Goal: Information Seeking & Learning: Learn about a topic

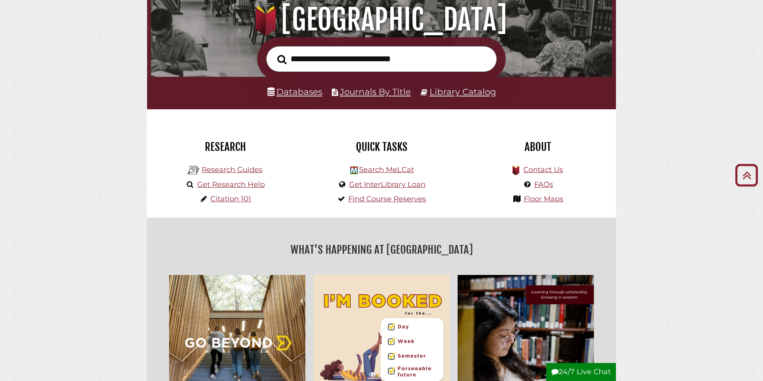
scroll to position [105, 0]
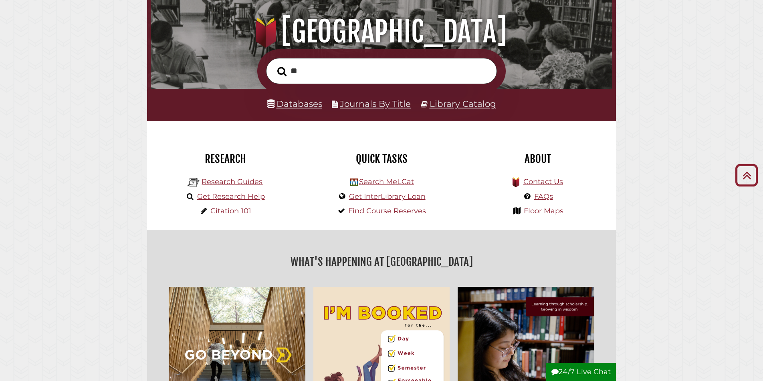
type input "*"
click at [229, 198] on link "Get Research Help" at bounding box center [231, 196] width 68 height 9
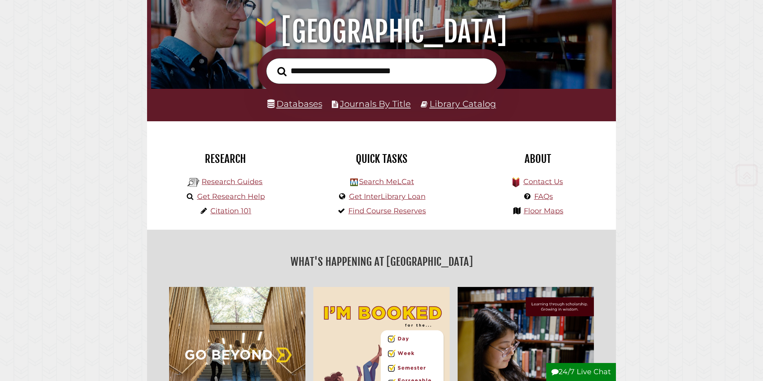
scroll to position [152, 457]
click at [223, 181] on link "Research Guides" at bounding box center [231, 181] width 61 height 9
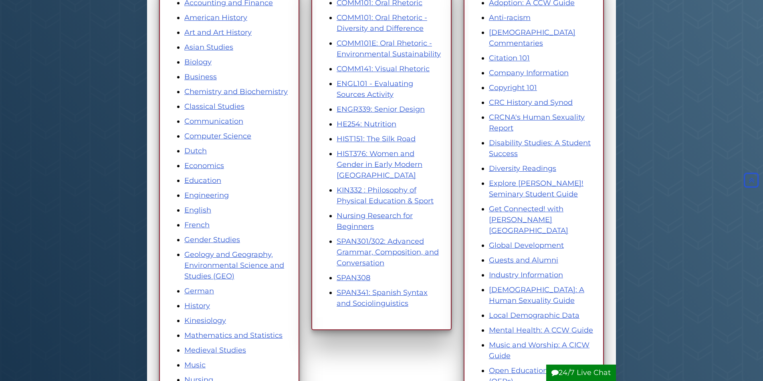
scroll to position [154, 0]
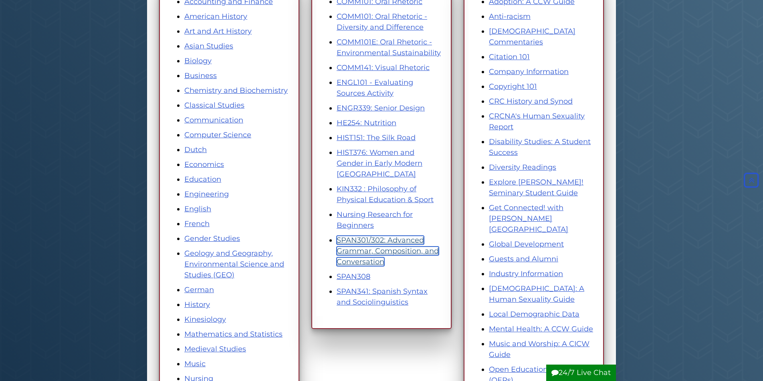
click at [347, 241] on link "SPAN301/302: Advanced Grammar, Composition, and Conversation" at bounding box center [388, 251] width 102 height 30
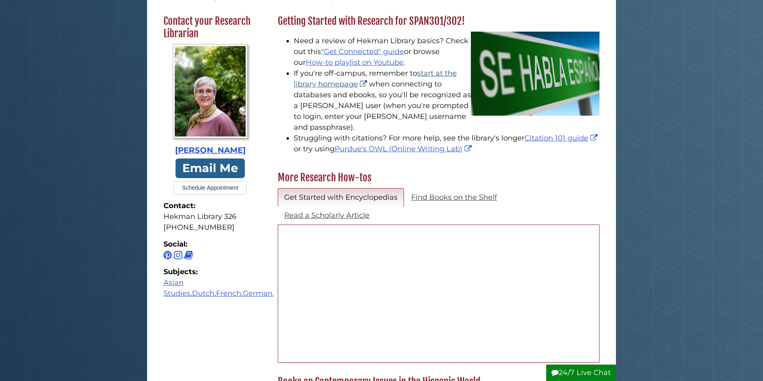
scroll to position [214, 0]
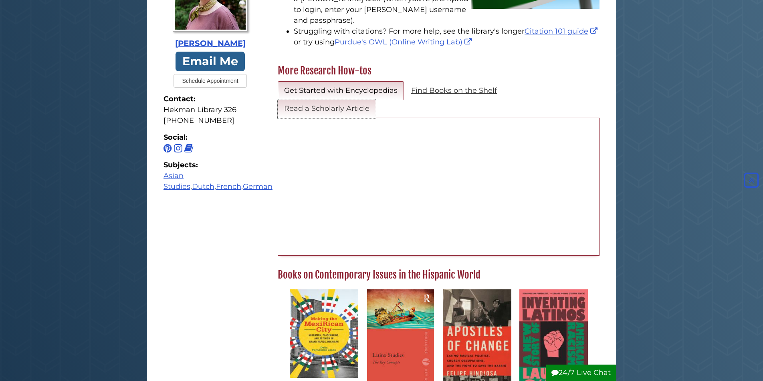
click at [349, 99] on link "Read a Scholarly Article" at bounding box center [327, 108] width 98 height 19
click at [322, 99] on link "Read a Scholarly Article" at bounding box center [327, 108] width 98 height 19
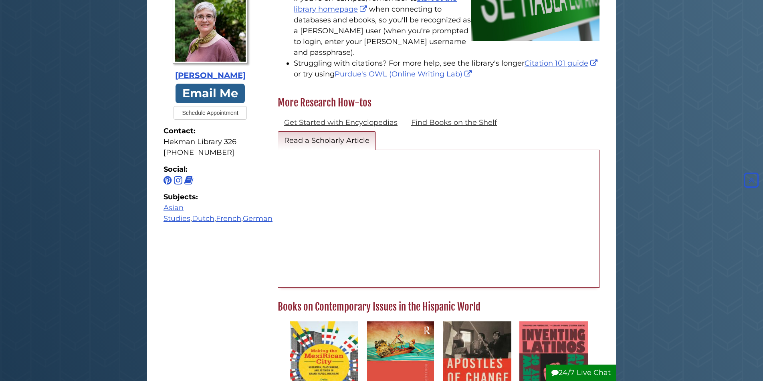
scroll to position [168, 0]
